Goal: Navigation & Orientation: Understand site structure

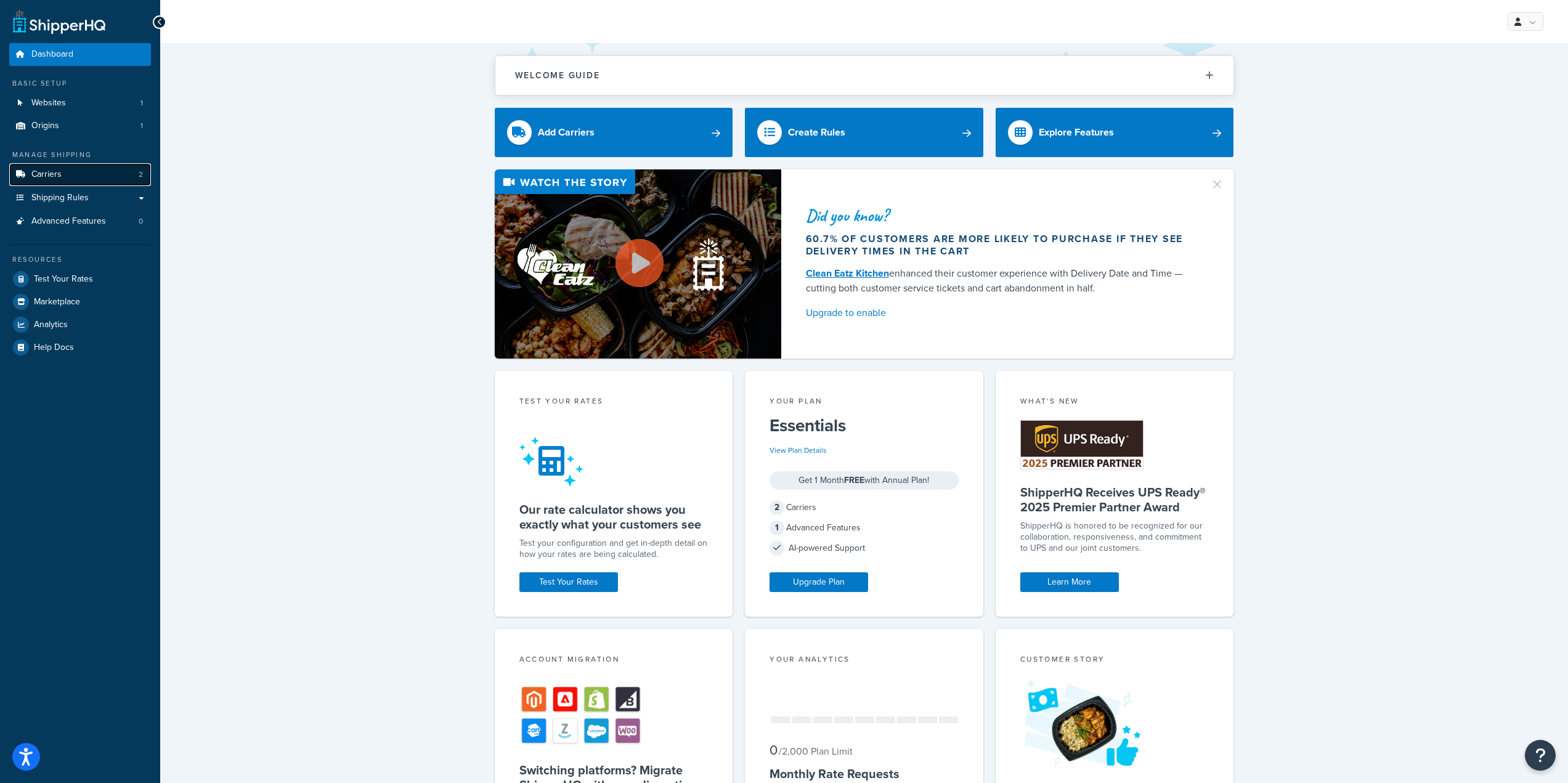
click at [105, 165] on link "Carriers 2" at bounding box center [80, 175] width 142 height 23
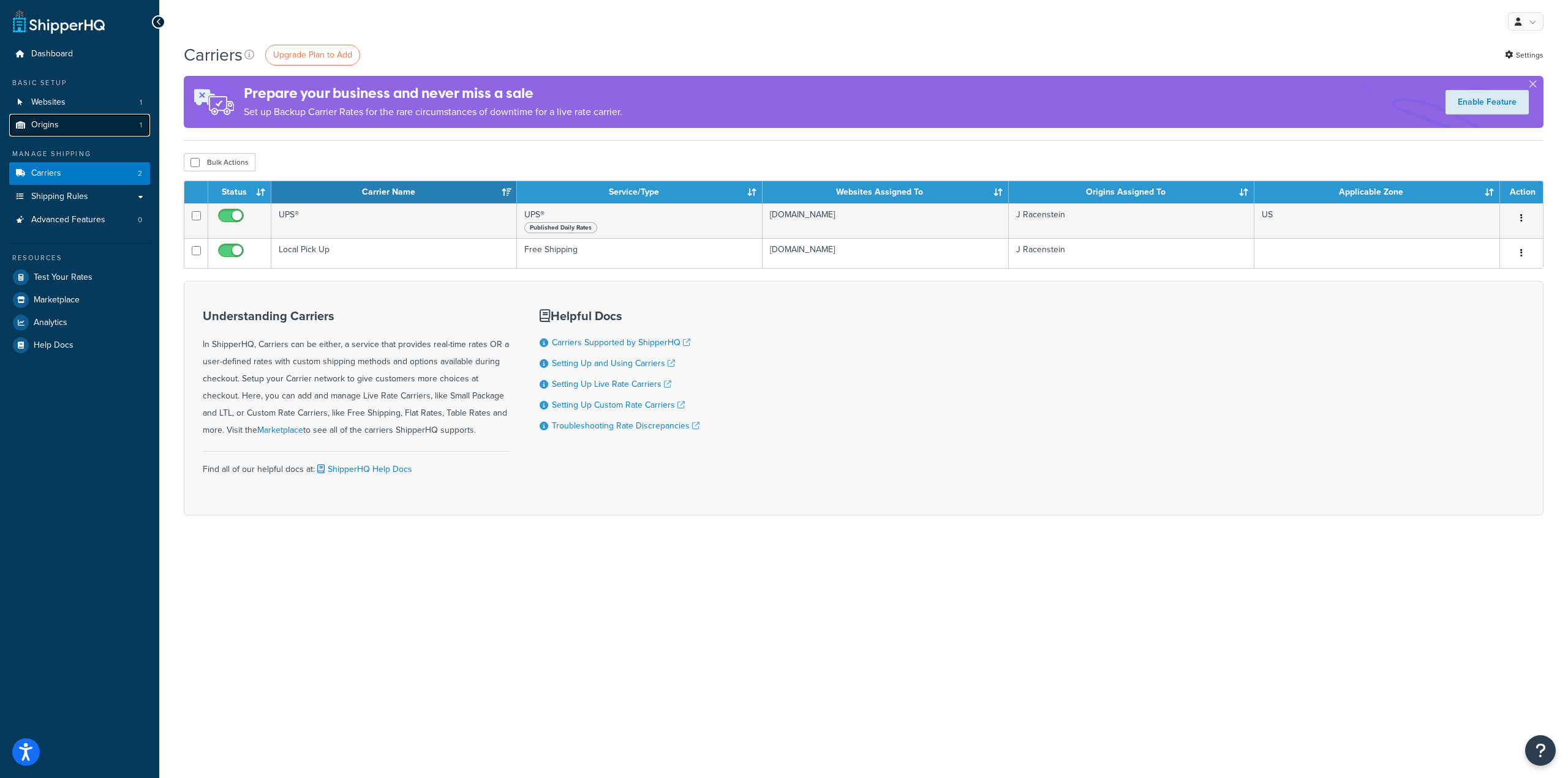
click at [107, 129] on link "Origins 1" at bounding box center [79, 126] width 141 height 23
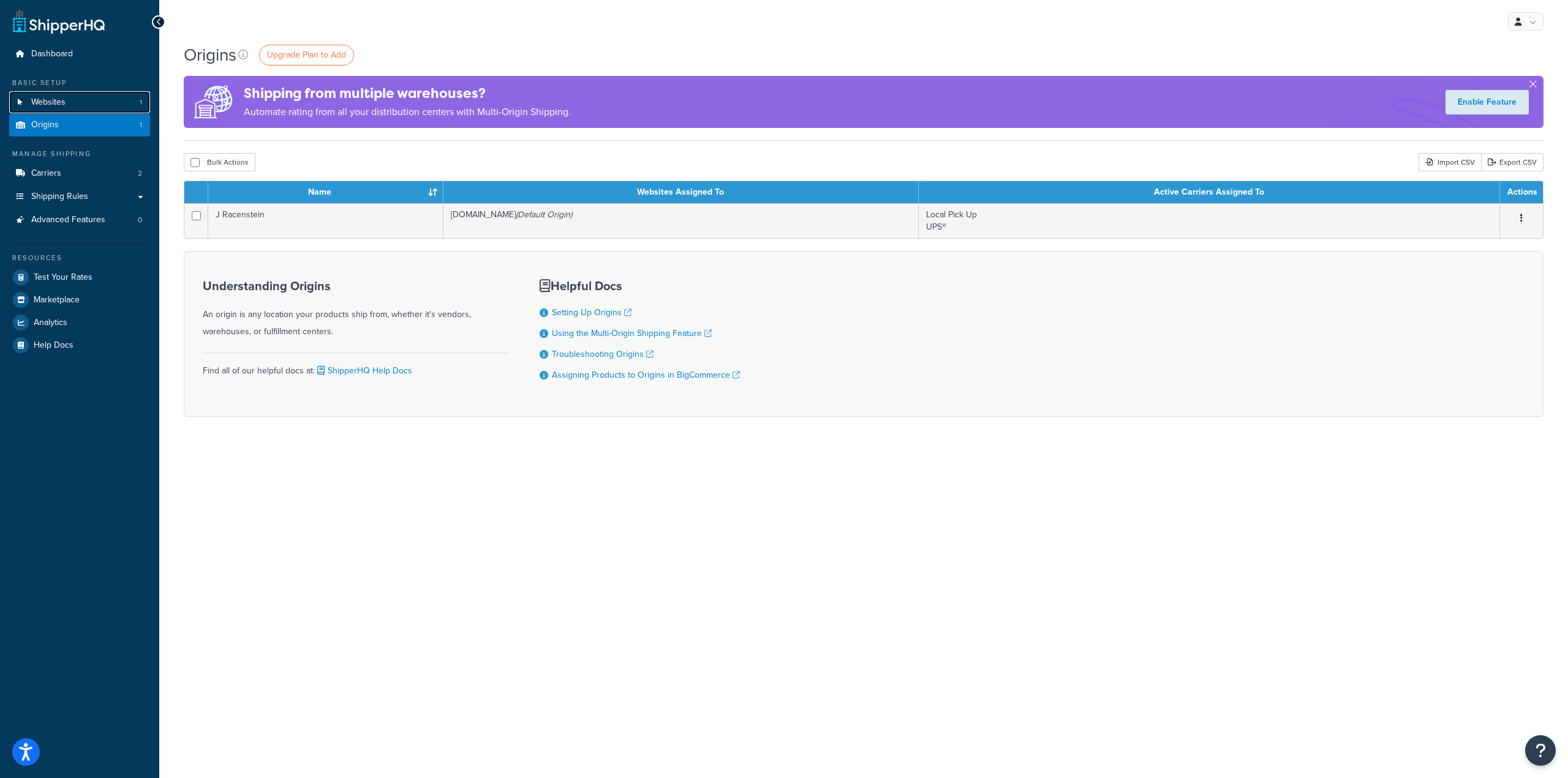
click at [107, 107] on link "Websites 1" at bounding box center [79, 103] width 141 height 23
